Goal: Transaction & Acquisition: Purchase product/service

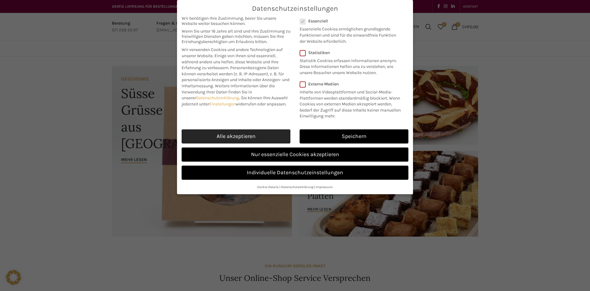
click at [262, 136] on link "Alle akzeptieren" at bounding box center [236, 136] width 109 height 14
checkbox input "true"
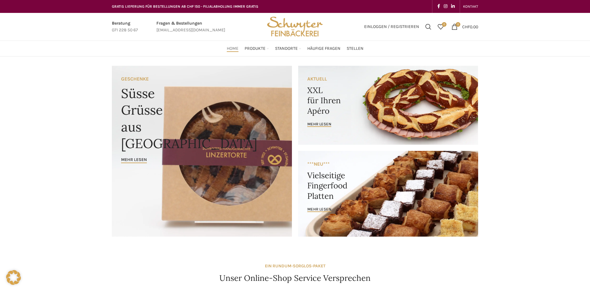
click at [319, 183] on link "Banner link" at bounding box center [388, 194] width 180 height 86
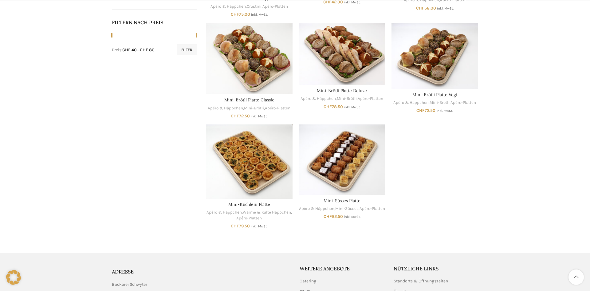
scroll to position [313, 0]
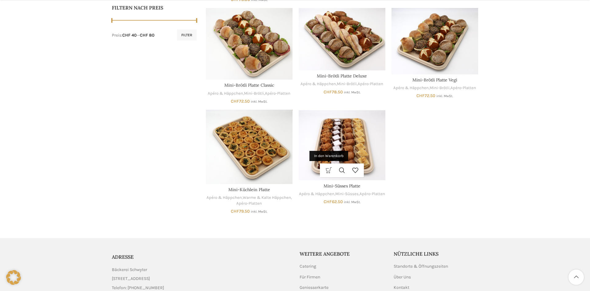
click at [328, 170] on link "In den Warenkorb" at bounding box center [328, 170] width 13 height 14
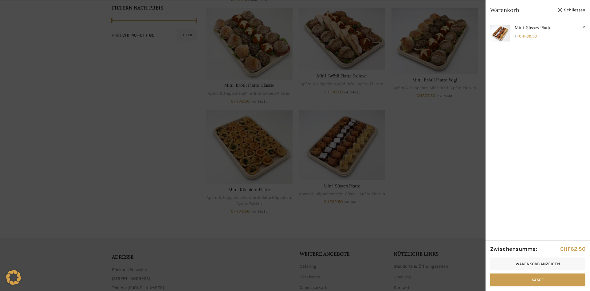
click at [451, 174] on div at bounding box center [295, 145] width 590 height 291
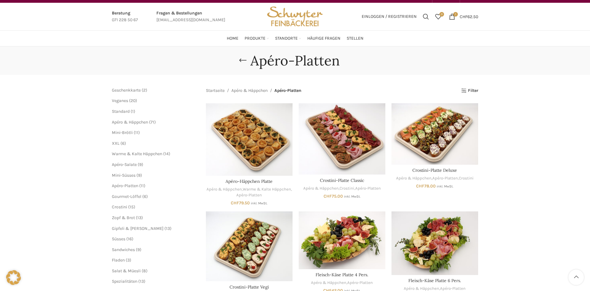
scroll to position [0, 0]
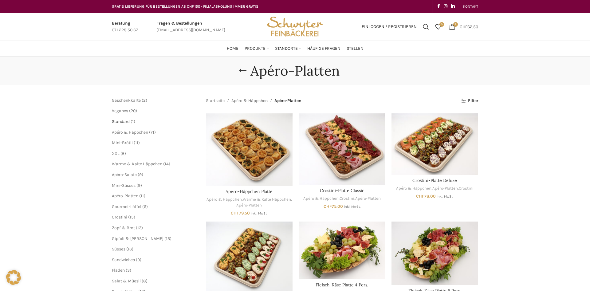
click at [123, 122] on span "Standard" at bounding box center [121, 121] width 18 height 5
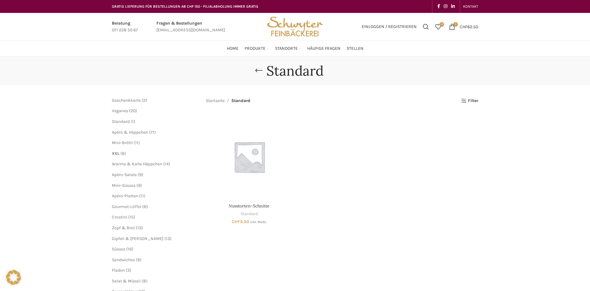
click at [117, 154] on span "XXL" at bounding box center [116, 153] width 8 height 5
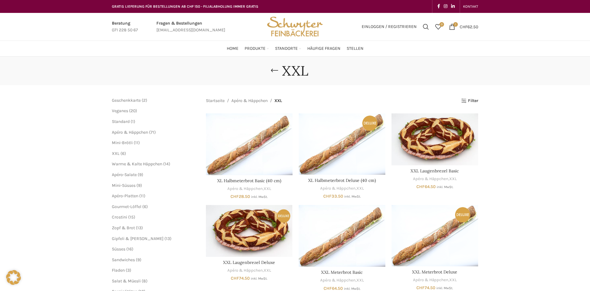
scroll to position [31, 0]
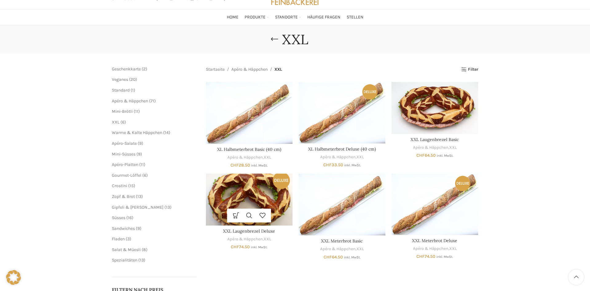
click at [265, 202] on img "XXL Laugenbrezel Deluxe" at bounding box center [249, 200] width 87 height 52
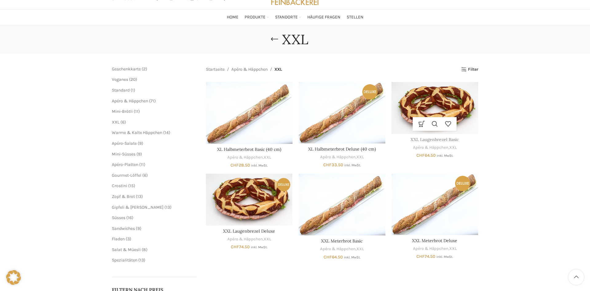
click at [442, 138] on link "XXL Laugenbrezel Basic" at bounding box center [435, 140] width 48 height 6
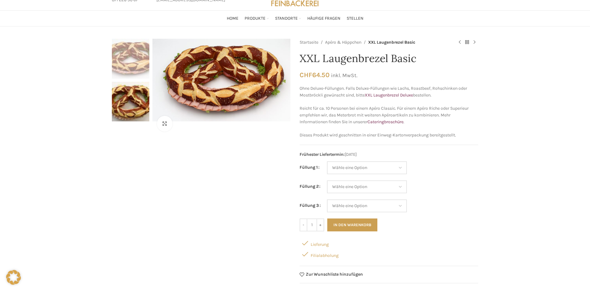
scroll to position [31, 0]
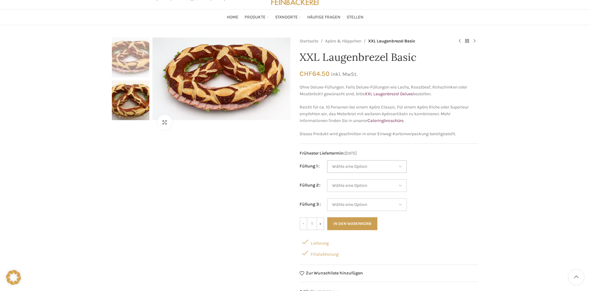
click at [327, 160] on select "Wähle eine Option Salami Schinken Fleischkäse Trutenschinken Appenzellerkäse Gr…" at bounding box center [367, 166] width 80 height 13
select select "Schinken"
click at [327, 179] on select "Wähle eine Option Salami Schinken Fleischkäse Trutenschinken Appenzellerkäse Gr…" at bounding box center [367, 185] width 80 height 13
select select "Tomaten-Mozzarella"
select select "Schinken"
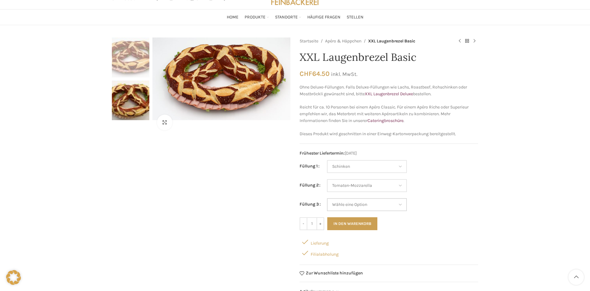
click at [327, 198] on select "Wähle eine Option Salami Schinken Fleischkäse Trutenschinken Appenzellerkäse Gr…" at bounding box center [367, 204] width 80 height 13
click at [401, 206] on select "Wähle eine Option Salami Schinken Fleischkäse Trutenschinken Appenzellerkäse Gr…" at bounding box center [367, 204] width 80 height 13
click at [327, 179] on select "Wähle eine Option Salami Schinken Fleischkäse Trutenschinken Appenzellerkäse Gr…" at bounding box center [367, 185] width 80 height 13
select select "Salami"
select select "Schinken"
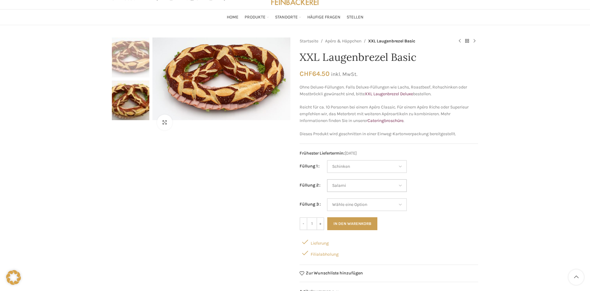
select select "Salami"
click at [327, 198] on select "Wähle eine Option Salami Schinken Fleischkäse Trutenschinken Appenzellerkäse Gr…" at bounding box center [367, 204] width 80 height 13
select select "Trutenschinken"
select select "Schinken"
select select "Salami"
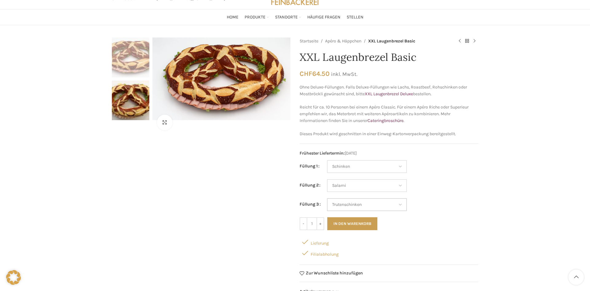
select select "Trutenschinken"
click at [358, 223] on button "In den Warenkorb" at bounding box center [352, 223] width 50 height 13
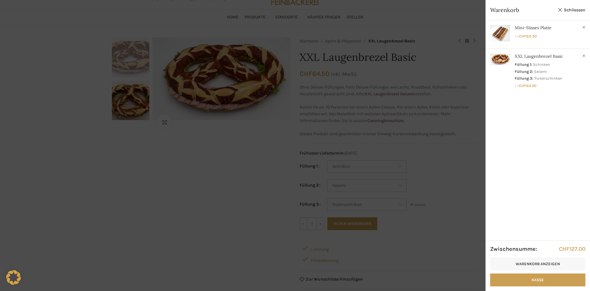
click at [221, 188] on div at bounding box center [295, 145] width 590 height 291
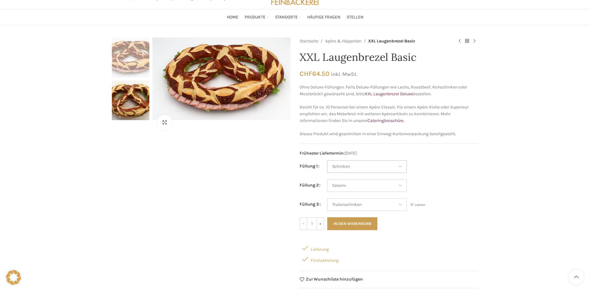
click at [327, 160] on select "Wähle eine Option Salami Schinken Fleischkäse Trutenschinken Appenzellerkäse Gr…" at bounding box center [367, 166] width 80 height 13
select select "Appenzellerkäse"
select select "Salami"
select select "Trutenschinken"
click at [327, 179] on select "Wähle eine Option Salami Schinken Fleischkäse Trutenschinken Appenzellerkäse Gr…" at bounding box center [367, 185] width 80 height 13
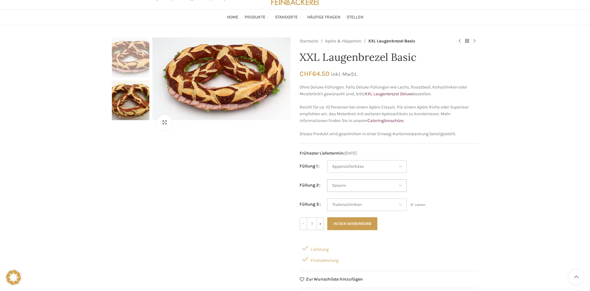
select select "Brie"
select select "Appenzellerkäse"
select select "Brie"
click at [327, 198] on select "Wähle eine Option Salami Schinken Fleischkäse Trutenschinken Appenzellerkäse Gr…" at bounding box center [367, 204] width 80 height 13
select select "Eimasse"
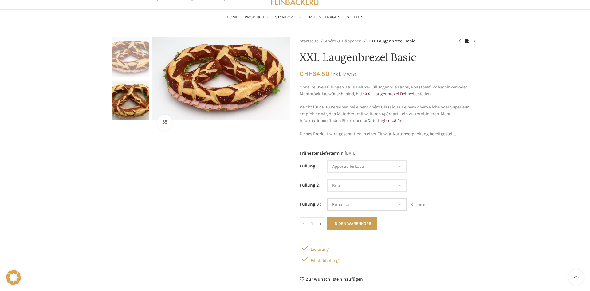
select select "Appenzellerkäse"
select select "Brie"
select select "Eimasse"
click at [356, 221] on button "In den Warenkorb" at bounding box center [352, 223] width 50 height 13
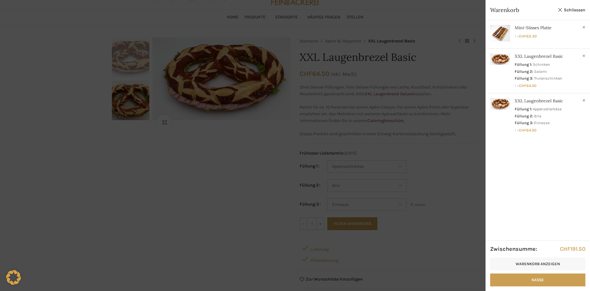
click at [460, 171] on div at bounding box center [295, 145] width 590 height 291
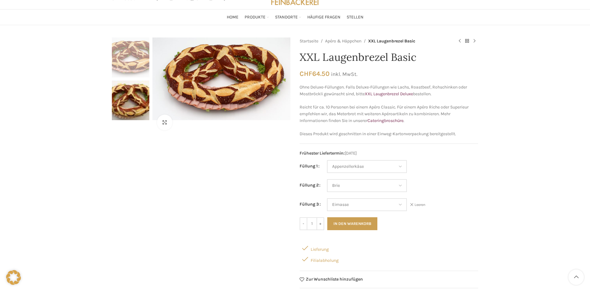
scroll to position [0, 0]
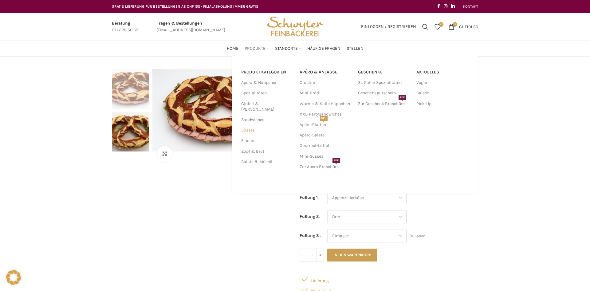
click at [249, 125] on link "Süsses" at bounding box center [266, 130] width 51 height 10
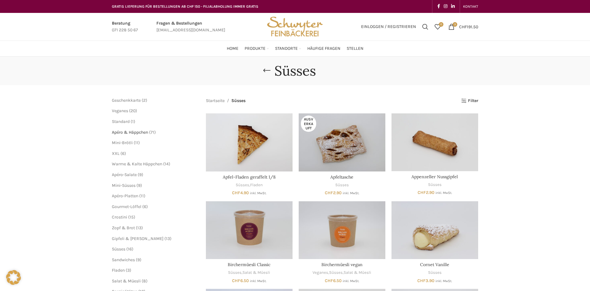
click at [129, 132] on span "Apéro & Häppchen" at bounding box center [130, 132] width 36 height 5
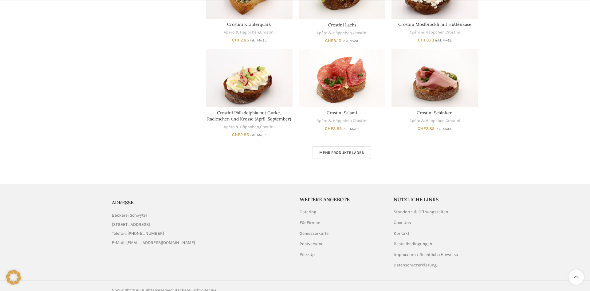
scroll to position [364, 0]
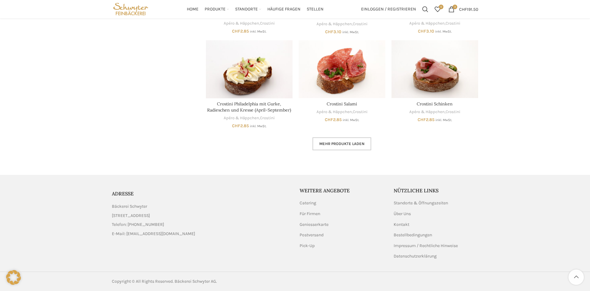
click at [352, 144] on span "Mehr Produkte laden" at bounding box center [341, 143] width 45 height 5
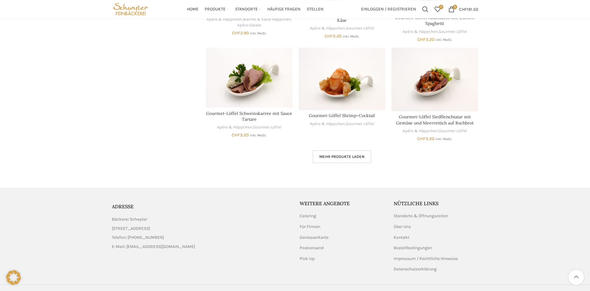
scroll to position [764, 0]
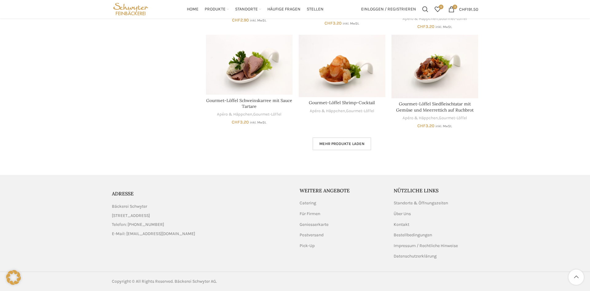
drag, startPoint x: 347, startPoint y: 146, endPoint x: 357, endPoint y: 146, distance: 9.5
click at [347, 146] on link "Mehr Produkte laden" at bounding box center [342, 143] width 59 height 13
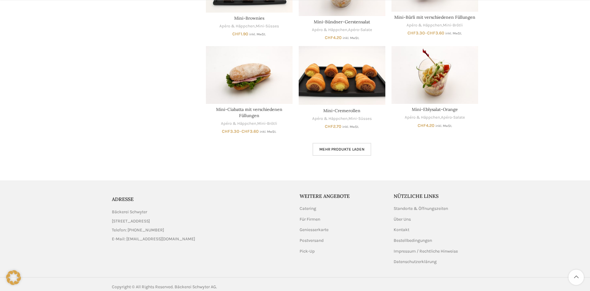
scroll to position [1140, 0]
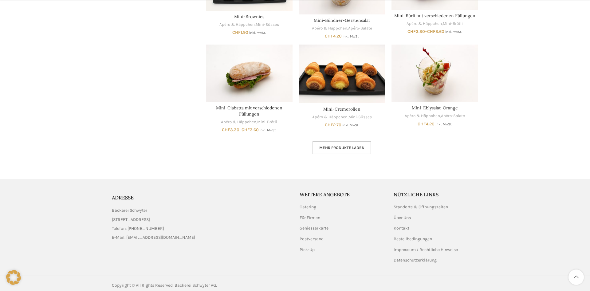
click at [350, 149] on span "Mehr Produkte laden" at bounding box center [341, 147] width 45 height 5
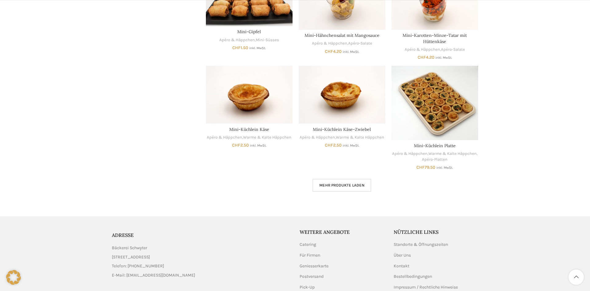
scroll to position [1485, 0]
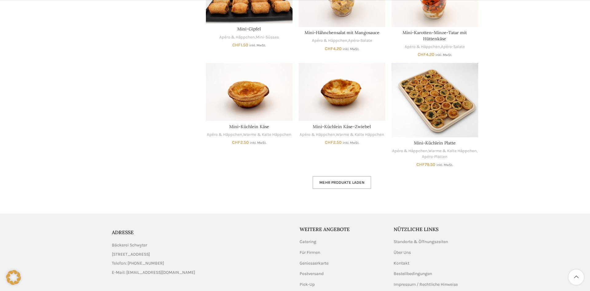
click at [361, 179] on link "Mehr Produkte laden" at bounding box center [342, 182] width 59 height 13
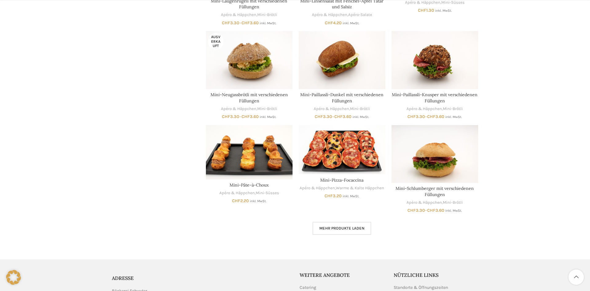
scroll to position [1830, 0]
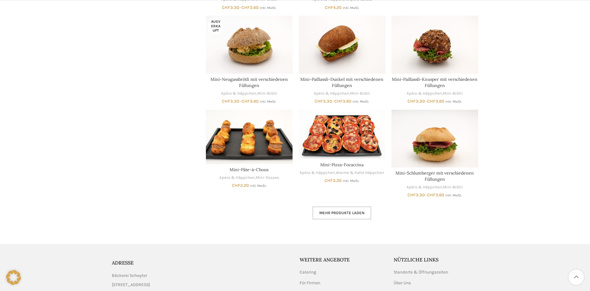
click at [352, 216] on link "Mehr Produkte laden" at bounding box center [342, 212] width 59 height 13
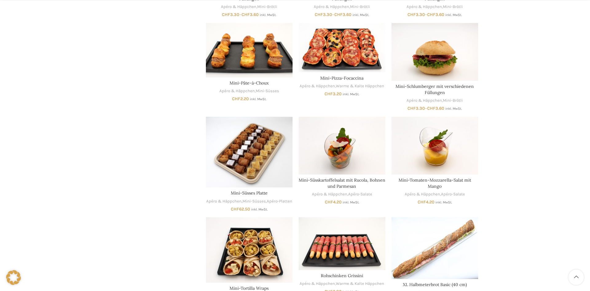
scroll to position [1924, 0]
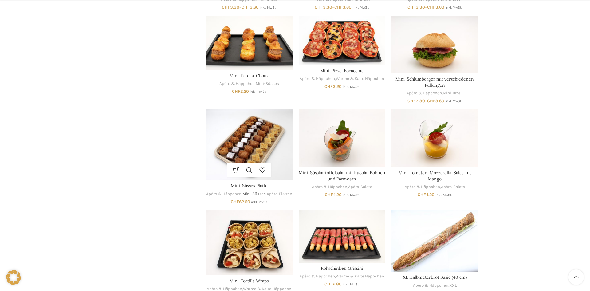
click at [260, 195] on link "Mini-Süsses" at bounding box center [253, 194] width 23 height 6
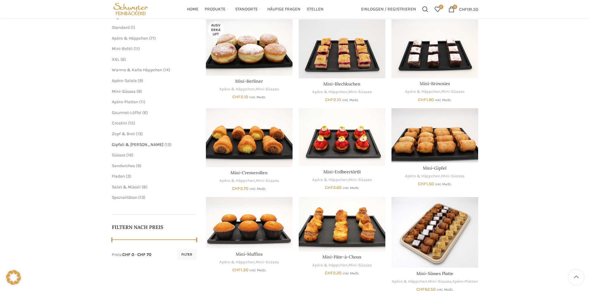
scroll to position [63, 0]
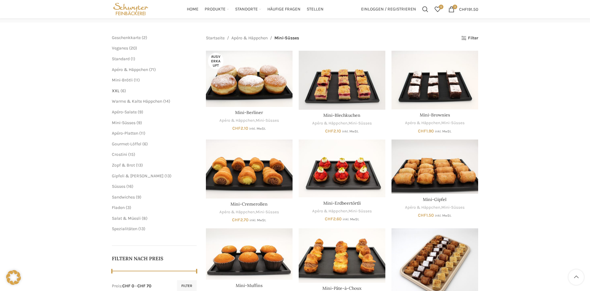
click at [116, 89] on span "XXL" at bounding box center [116, 90] width 8 height 5
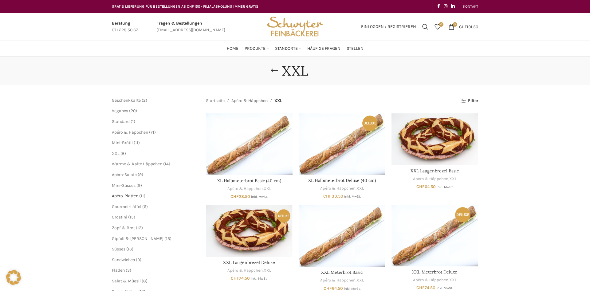
click at [136, 197] on span "Apéro-Platten" at bounding box center [125, 195] width 26 height 5
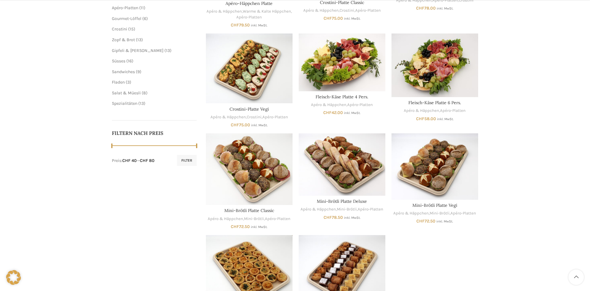
scroll to position [219, 0]
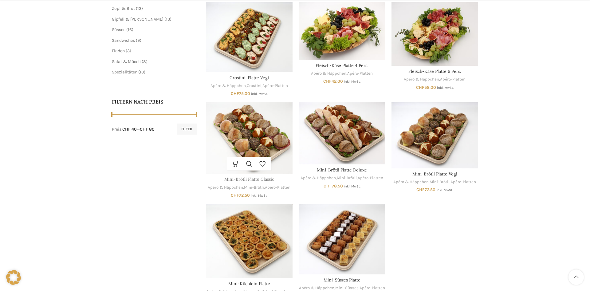
click at [253, 179] on link "Mini-Brötli Platte Classic" at bounding box center [249, 179] width 50 height 6
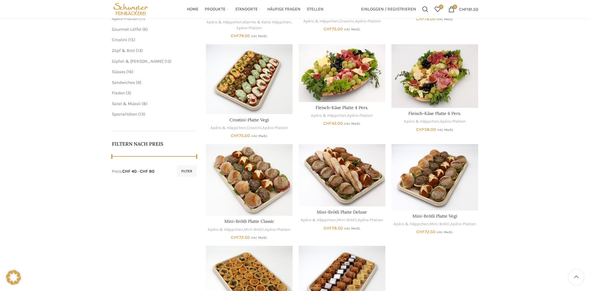
scroll to position [188, 0]
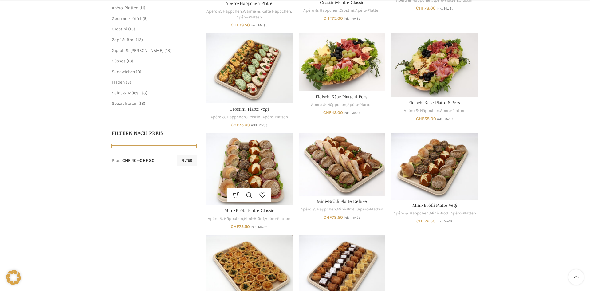
click at [266, 167] on img "Mini-Brötli Platte Classic" at bounding box center [249, 169] width 87 height 72
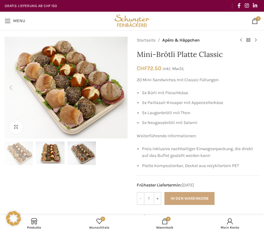
click at [201, 200] on button "In den Warenkorb" at bounding box center [189, 198] width 50 height 13
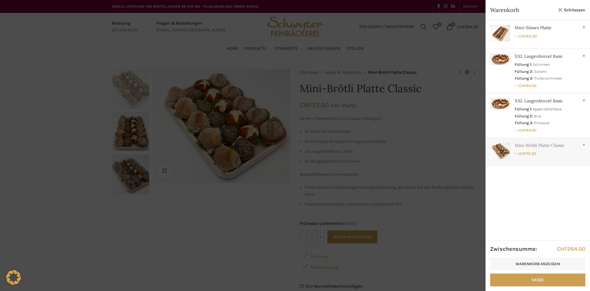
click at [584, 145] on link "×" at bounding box center [584, 145] width 6 height 6
click at [436, 159] on div at bounding box center [295, 145] width 590 height 291
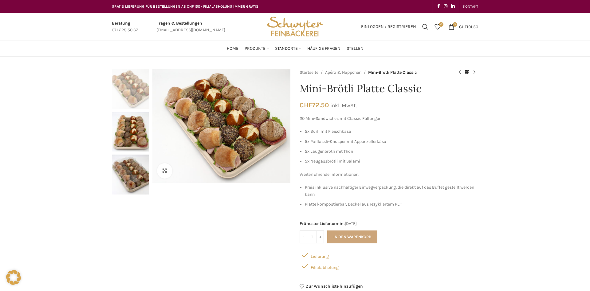
click at [358, 237] on button "In den Warenkorb" at bounding box center [352, 236] width 50 height 13
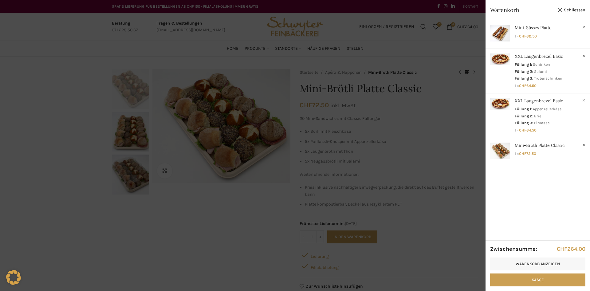
click at [226, 232] on div at bounding box center [295, 145] width 590 height 291
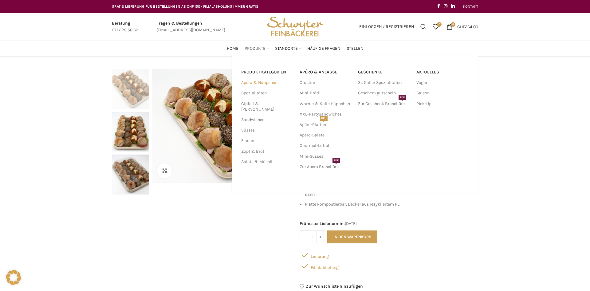
click at [260, 85] on link "Apéro & Häppchen" at bounding box center [266, 82] width 51 height 10
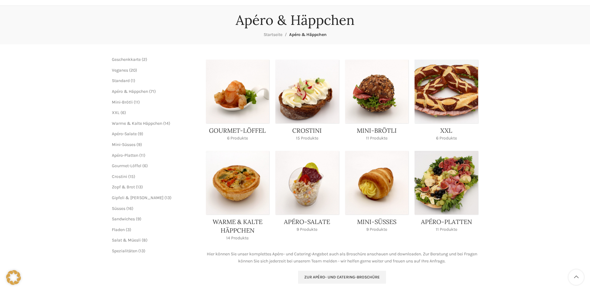
scroll to position [63, 0]
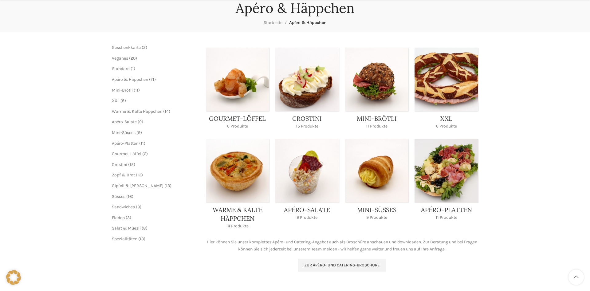
click at [253, 210] on link "Product category haeppchen" at bounding box center [238, 186] width 64 height 94
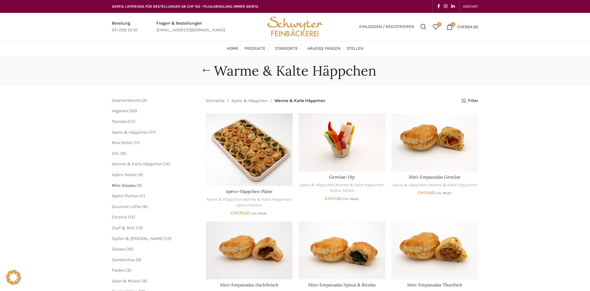
click at [131, 187] on span "Mini-Süsses" at bounding box center [124, 185] width 24 height 5
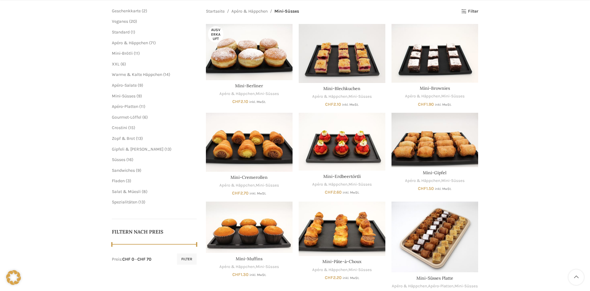
scroll to position [94, 0]
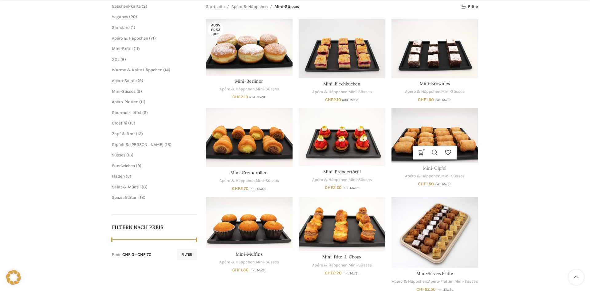
click at [435, 168] on link "Mini-Gipfel" at bounding box center [435, 168] width 24 height 6
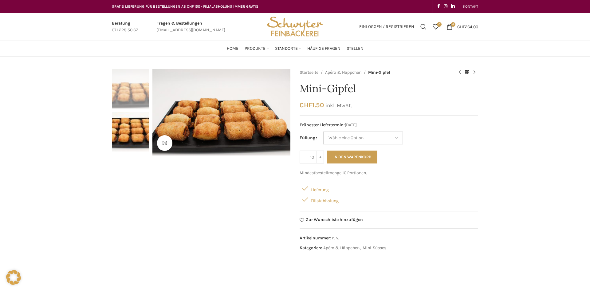
click at [323, 132] on select "Wähle eine Option Appenzeller Nussgipfel (Bild) Mandelgipfel" at bounding box center [363, 138] width 80 height 13
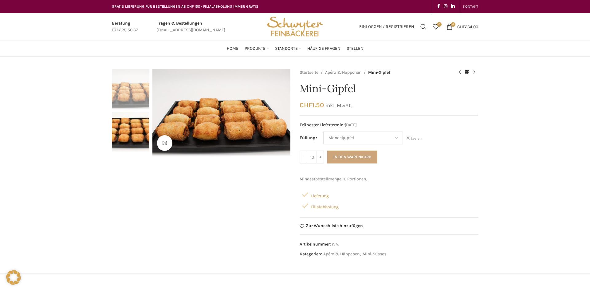
click at [359, 157] on button "In den Warenkorb" at bounding box center [352, 157] width 50 height 13
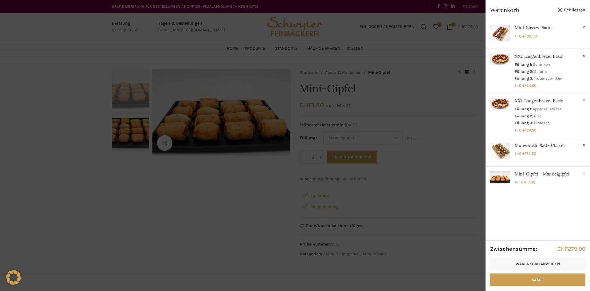
click at [413, 169] on div at bounding box center [295, 145] width 590 height 291
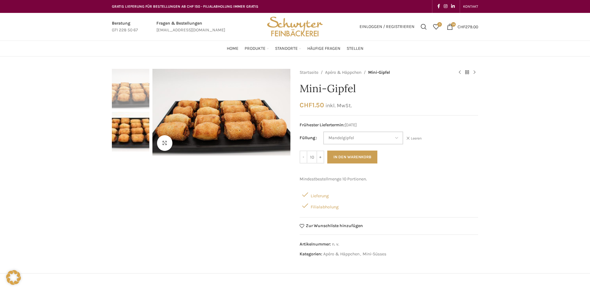
click at [323, 132] on select "Wähle eine Option Appenzeller Nussgipfel (Bild) Mandelgipfel" at bounding box center [363, 138] width 80 height 13
select select "Appenzeller Nussgipfel (Bild)"
click at [359, 157] on button "In den Warenkorb" at bounding box center [352, 157] width 50 height 13
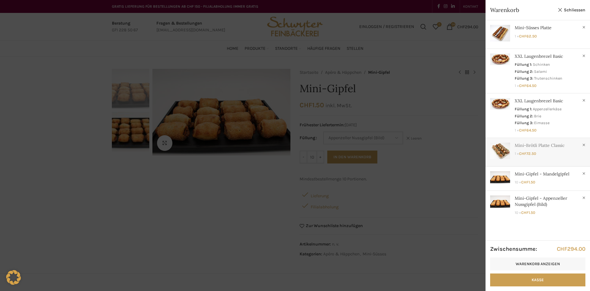
click at [486, 152] on link "Anzeigen" at bounding box center [538, 151] width 104 height 26
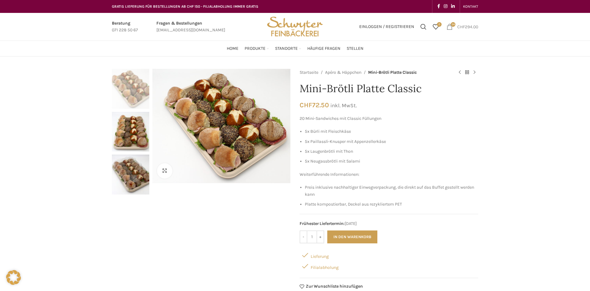
click at [468, 27] on bdi "CHF 294.00" at bounding box center [467, 26] width 21 height 5
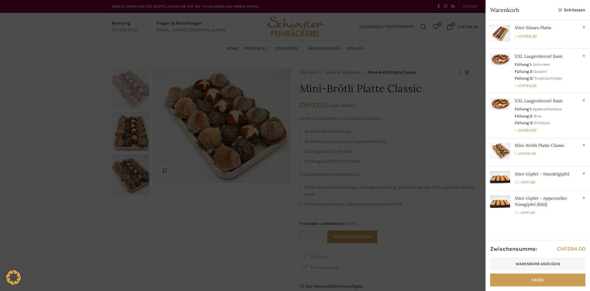
click at [466, 130] on div at bounding box center [295, 145] width 590 height 291
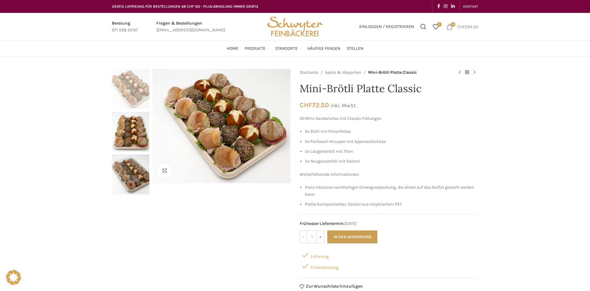
click at [466, 27] on bdi "CHF 294.00" at bounding box center [467, 26] width 21 height 5
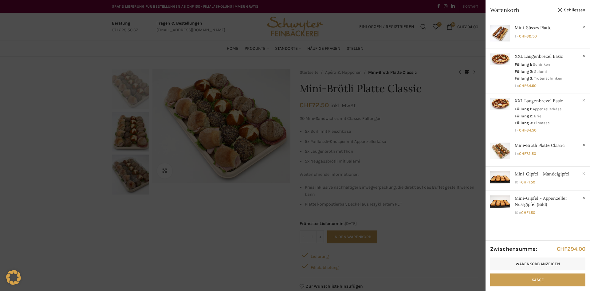
click at [394, 78] on div at bounding box center [295, 145] width 590 height 291
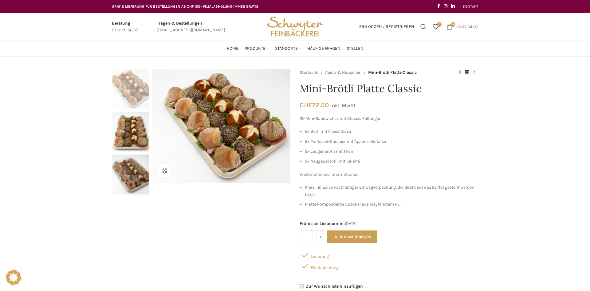
click at [460, 26] on span "CHF" at bounding box center [461, 26] width 8 height 5
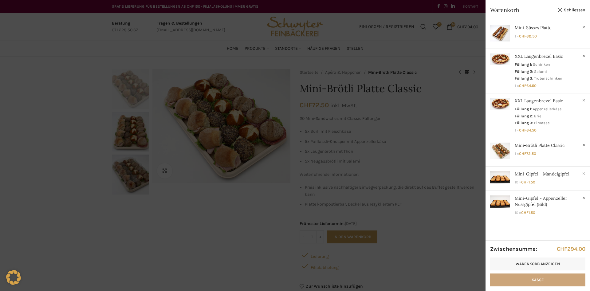
click at [529, 277] on link "Kasse" at bounding box center [537, 279] width 95 height 13
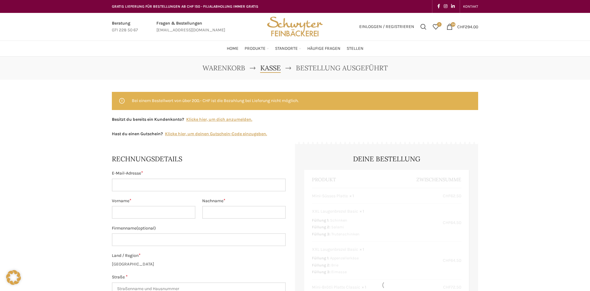
select select "SG"
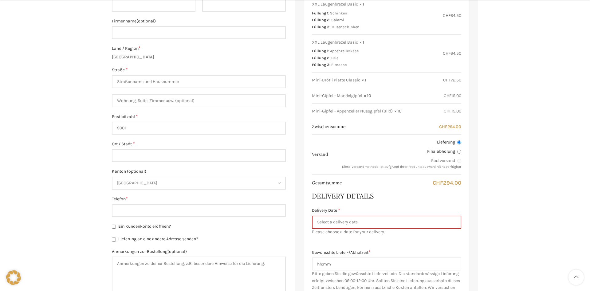
scroll to position [219, 0]
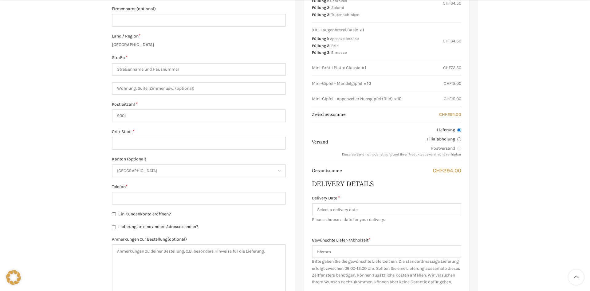
click at [320, 207] on input "Delivery Date *" at bounding box center [386, 209] width 149 height 13
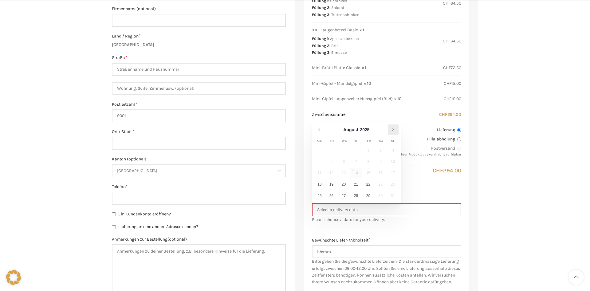
click at [393, 129] on link "Weiter" at bounding box center [393, 129] width 10 height 10
click at [344, 159] on link "10" at bounding box center [343, 161] width 11 height 10
type input "[DATE]"
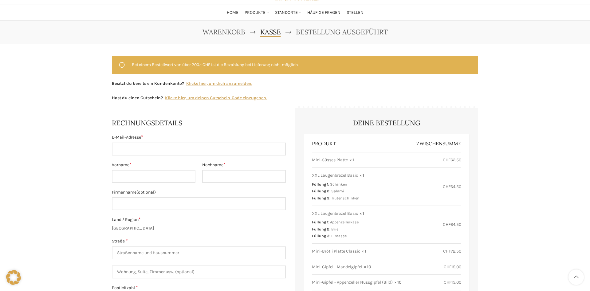
scroll to position [31, 0]
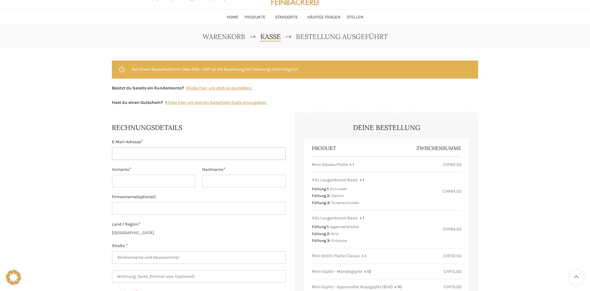
click at [129, 153] on input "E-Mail-Adresse *" at bounding box center [199, 153] width 174 height 13
type input "[EMAIL_ADDRESS][DOMAIN_NAME]"
click at [169, 178] on input "Vorname *" at bounding box center [154, 181] width 84 height 13
type input "[PERSON_NAME]"
click at [236, 180] on input "Telesklab" at bounding box center [244, 181] width 84 height 13
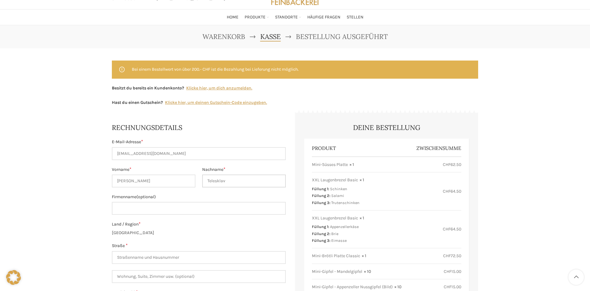
type input "Telesklav"
click at [200, 213] on input "Firmenname (optional)" at bounding box center [199, 208] width 174 height 13
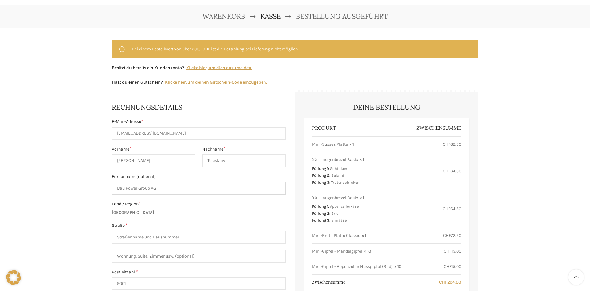
scroll to position [63, 0]
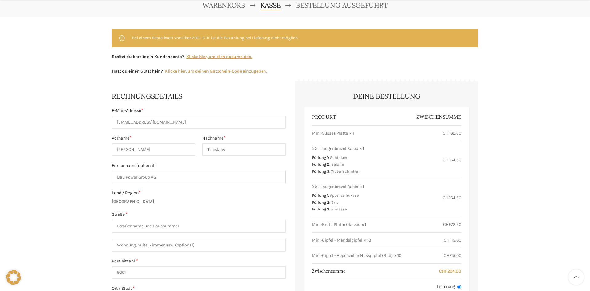
type input "Bau Power Group AG"
click at [194, 224] on input "Straße *" at bounding box center [199, 226] width 174 height 13
type input "[STREET_ADDRESS]"
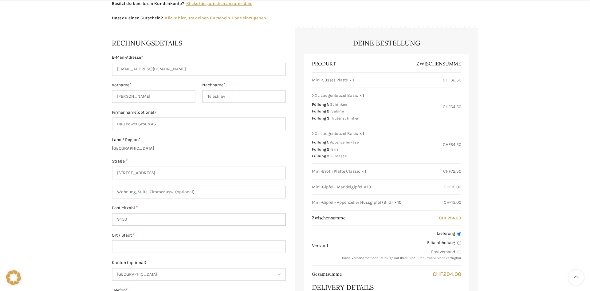
scroll to position [157, 0]
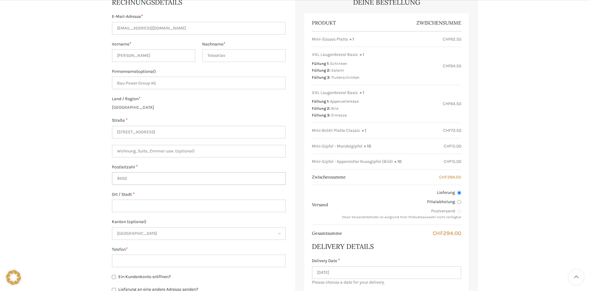
type input "9450"
click at [171, 203] on input "Ort / Stadt *" at bounding box center [199, 205] width 174 height 13
type input "Altstätten"
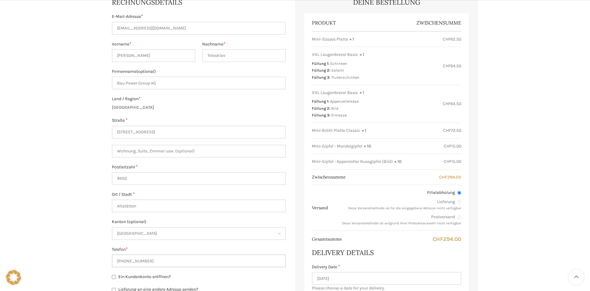
type input "[PHONE_NUMBER]"
click at [115, 277] on input "Ein Kundenkonto eröffnen?" at bounding box center [114, 277] width 4 height 4
checkbox input "true"
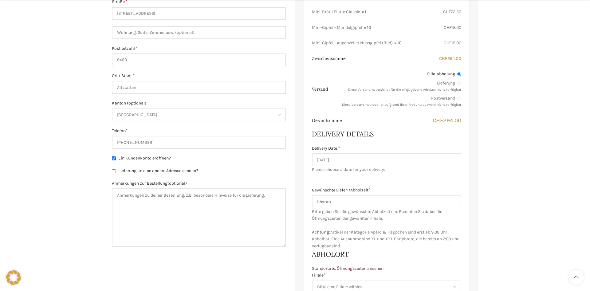
scroll to position [282, 0]
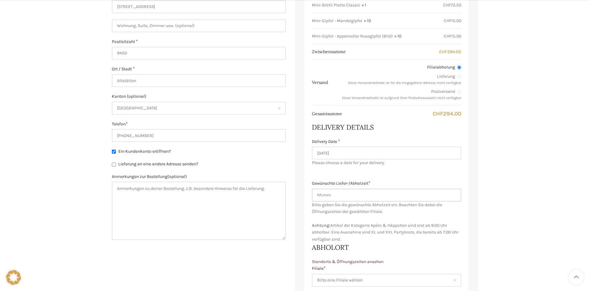
click at [357, 193] on input "Gewünschte Liefer-/Abholzeit *" at bounding box center [386, 195] width 149 height 13
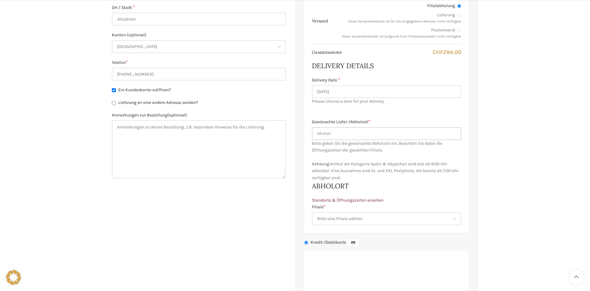
scroll to position [345, 0]
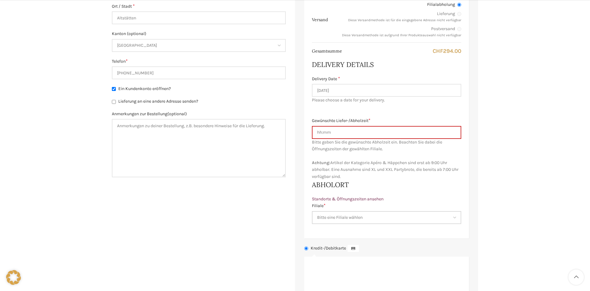
click at [312, 211] on select "Bitte eine Filiale wählen Backstube Schuppis [GEOGRAPHIC_DATA] [GEOGRAPHIC_DATA…" at bounding box center [386, 217] width 149 height 13
select select "11673"
click option "Au" at bounding box center [0, 0] width 0 height 0
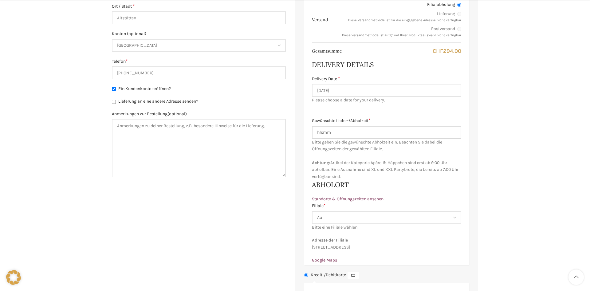
click at [349, 134] on input "Gewünschte Liefer-/Abholzeit *" at bounding box center [386, 132] width 149 height 13
click at [363, 132] on input "0700" at bounding box center [386, 132] width 149 height 13
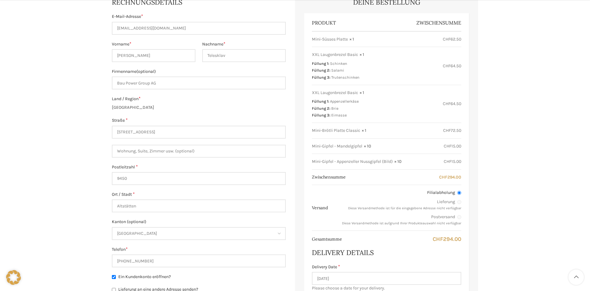
scroll to position [282, 0]
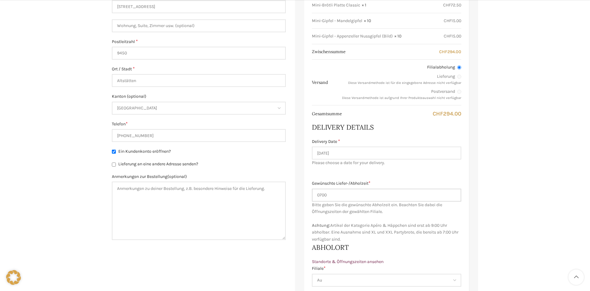
drag, startPoint x: 332, startPoint y: 196, endPoint x: 309, endPoint y: 196, distance: 23.7
click at [312, 196] on input "0700" at bounding box center [386, 195] width 149 height 13
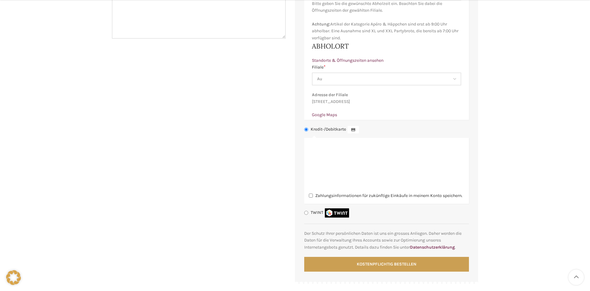
scroll to position [501, 0]
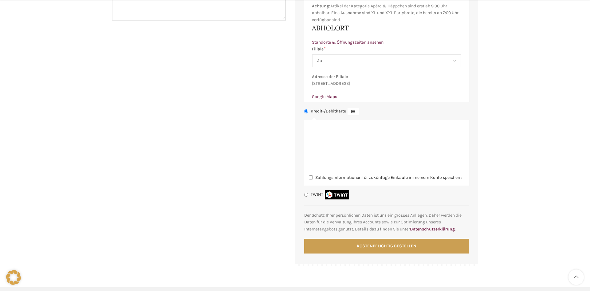
type input "07:00"
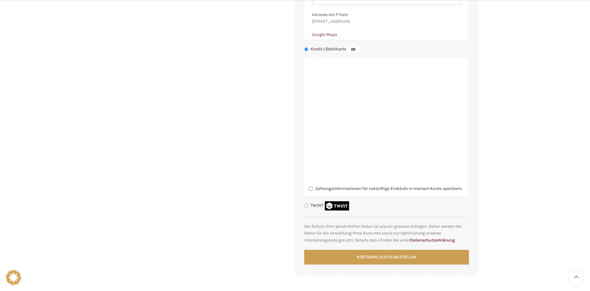
scroll to position [596, 0]
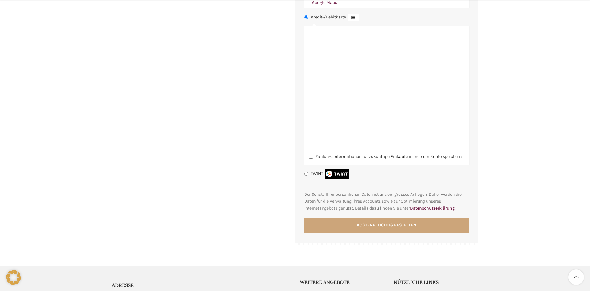
click at [385, 233] on button "Kostenpflichtig bestellen" at bounding box center [386, 225] width 165 height 15
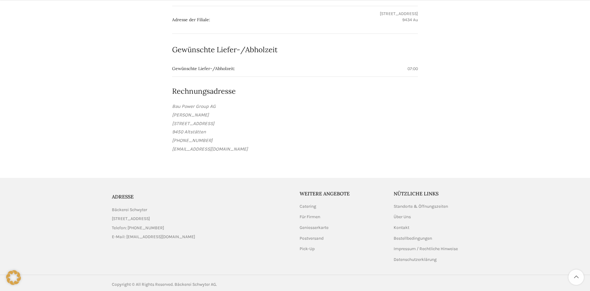
scroll to position [507, 0]
